Goal: Complete application form

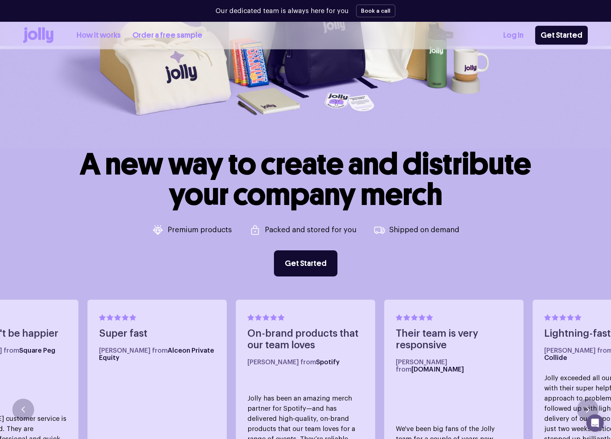
scroll to position [199, 0]
click at [309, 264] on link "Get Started" at bounding box center [305, 263] width 63 height 26
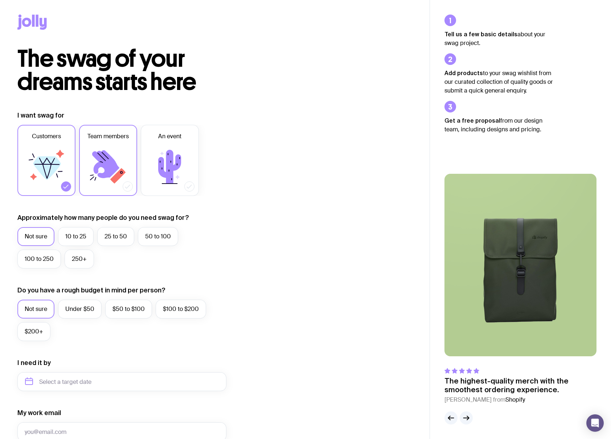
click at [120, 143] on label "Team members" at bounding box center [108, 160] width 58 height 71
click at [0, 0] on input "Team members" at bounding box center [0, 0] width 0 height 0
click at [59, 164] on icon at bounding box center [47, 168] width 28 height 24
click at [0, 0] on input "Customers" at bounding box center [0, 0] width 0 height 0
click at [76, 260] on label "250+" at bounding box center [79, 259] width 29 height 19
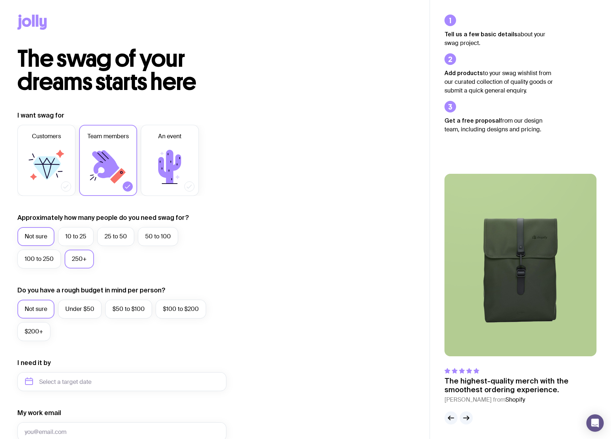
click at [0, 0] on input "250+" at bounding box center [0, 0] width 0 height 0
click at [109, 231] on label "25 to 50" at bounding box center [115, 236] width 37 height 19
click at [0, 0] on input "25 to 50" at bounding box center [0, 0] width 0 height 0
click at [155, 234] on label "50 to 100" at bounding box center [158, 236] width 40 height 19
click at [0, 0] on input "50 to 100" at bounding box center [0, 0] width 0 height 0
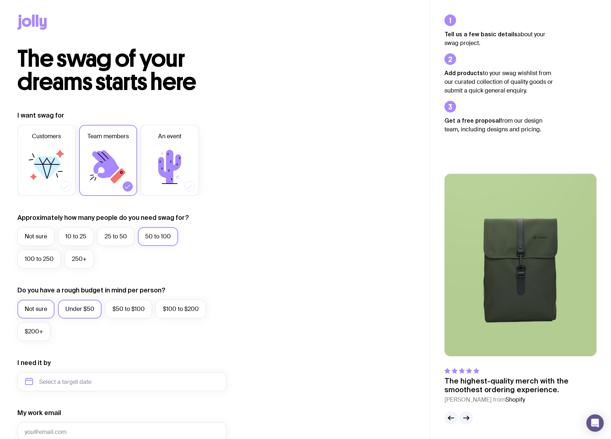
click at [81, 303] on label "Under $50" at bounding box center [80, 309] width 44 height 19
click at [0, 0] on input "Under $50" at bounding box center [0, 0] width 0 height 0
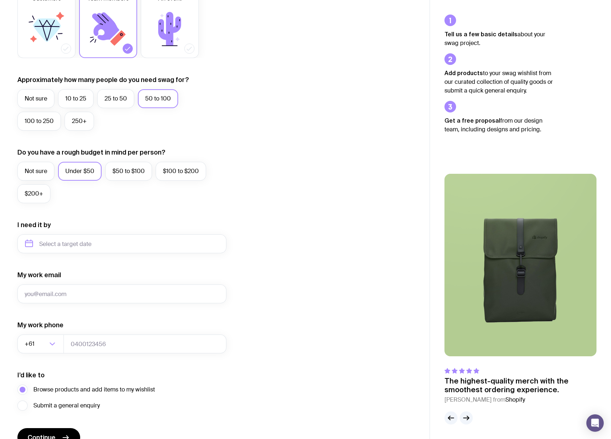
scroll to position [145, 0]
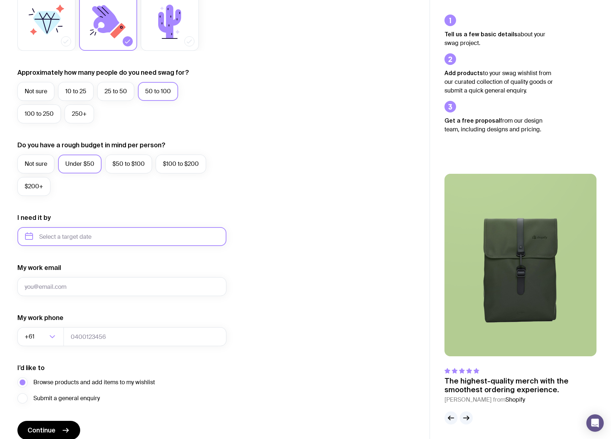
click at [148, 241] on input "text" at bounding box center [121, 236] width 209 height 19
click at [312, 227] on div "I want swag for Customers Team members An event Approximately how many people d…" at bounding box center [214, 203] width 395 height 474
